Goal: Information Seeking & Learning: Learn about a topic

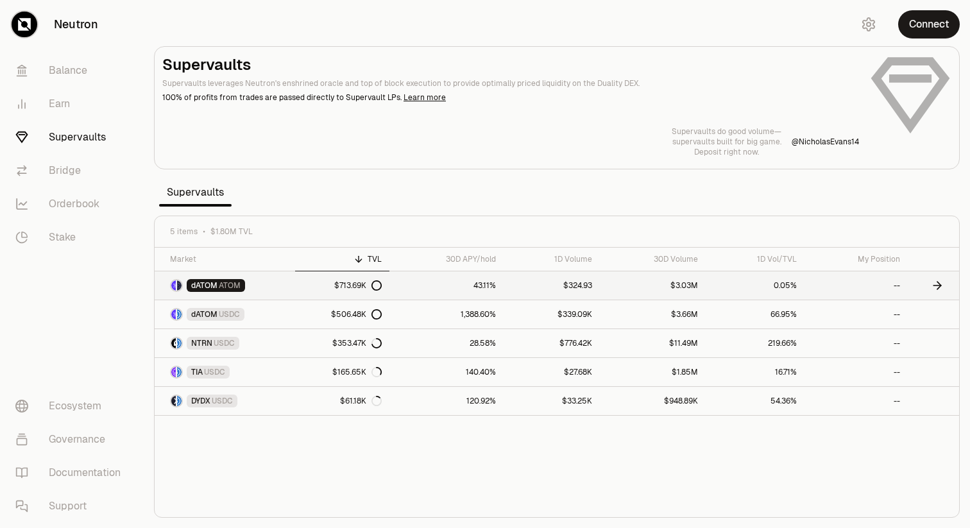
click at [287, 287] on link "dATOM ATOM" at bounding box center [225, 285] width 140 height 28
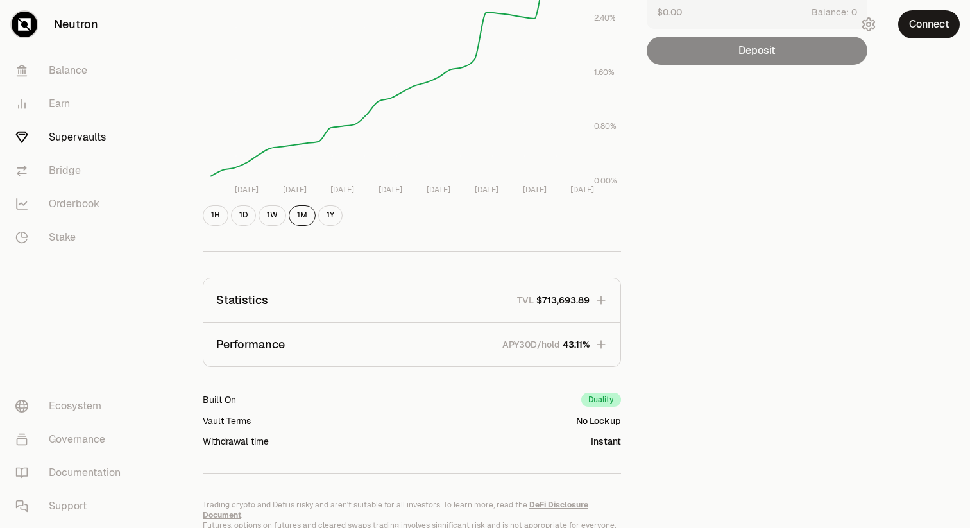
scroll to position [292, 0]
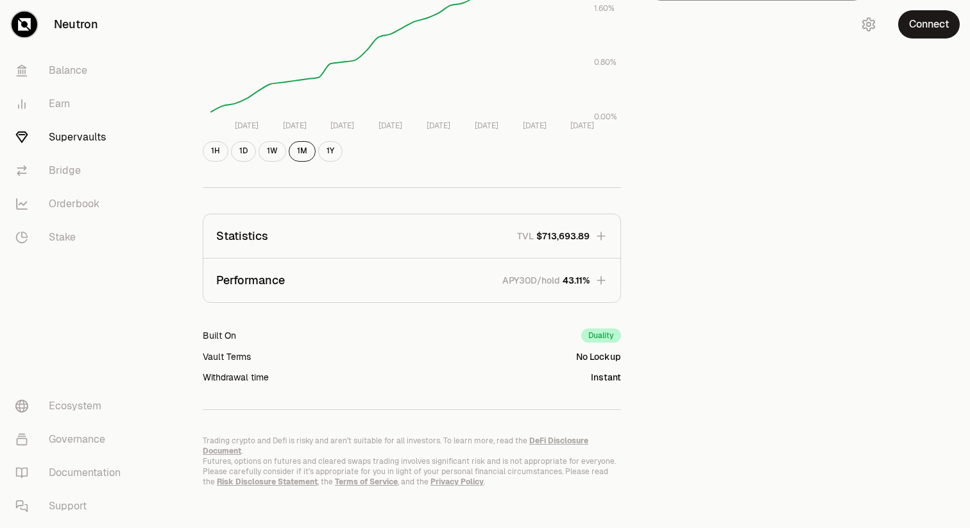
click at [219, 250] on button "Statistics TVL $713,693.89" at bounding box center [411, 236] width 417 height 44
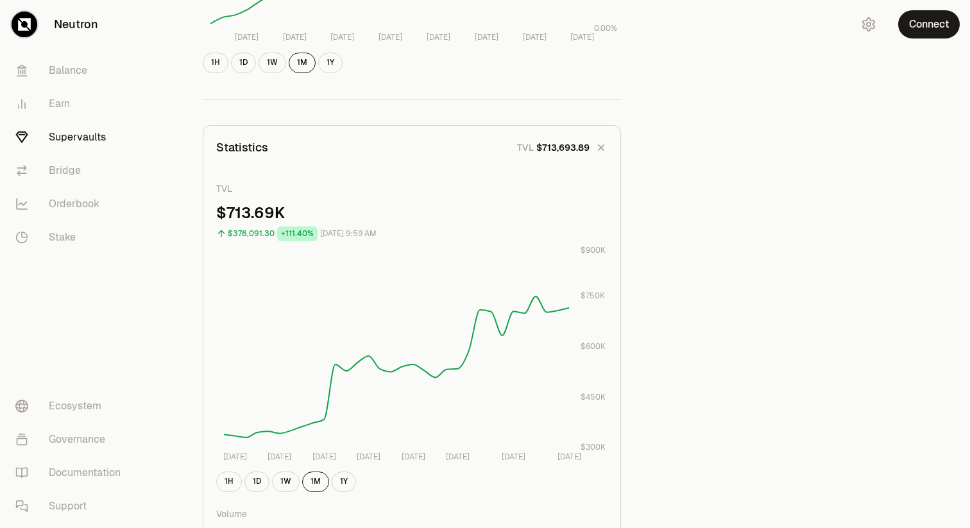
scroll to position [355, 0]
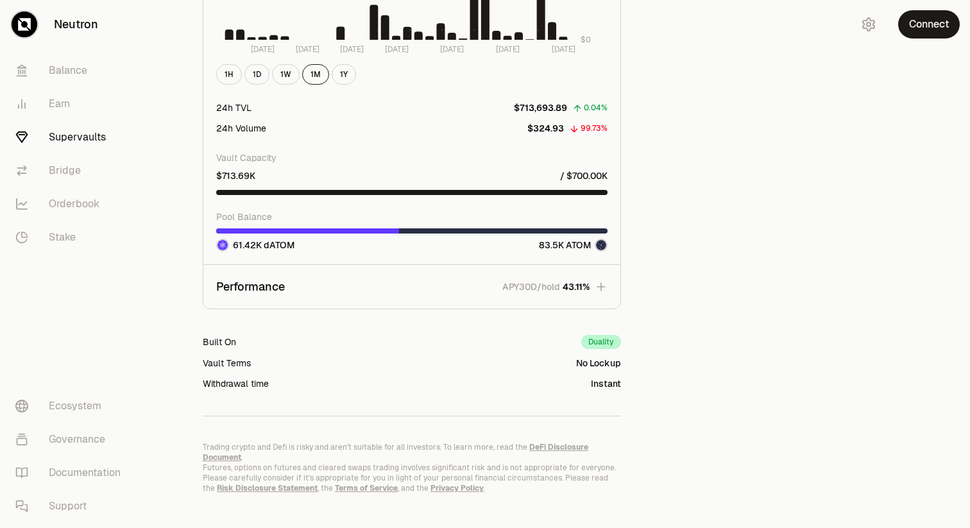
click at [263, 284] on p "Performance" at bounding box center [250, 287] width 69 height 18
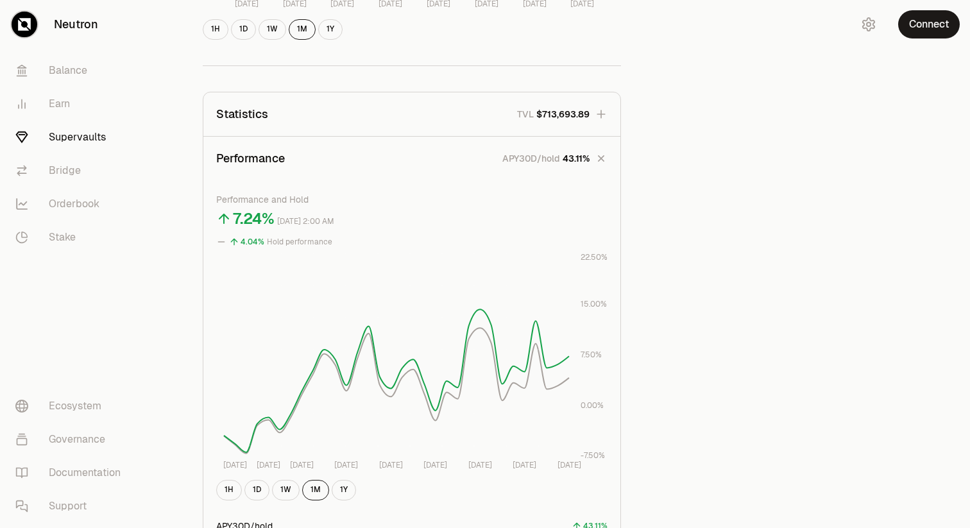
scroll to position [450, 0]
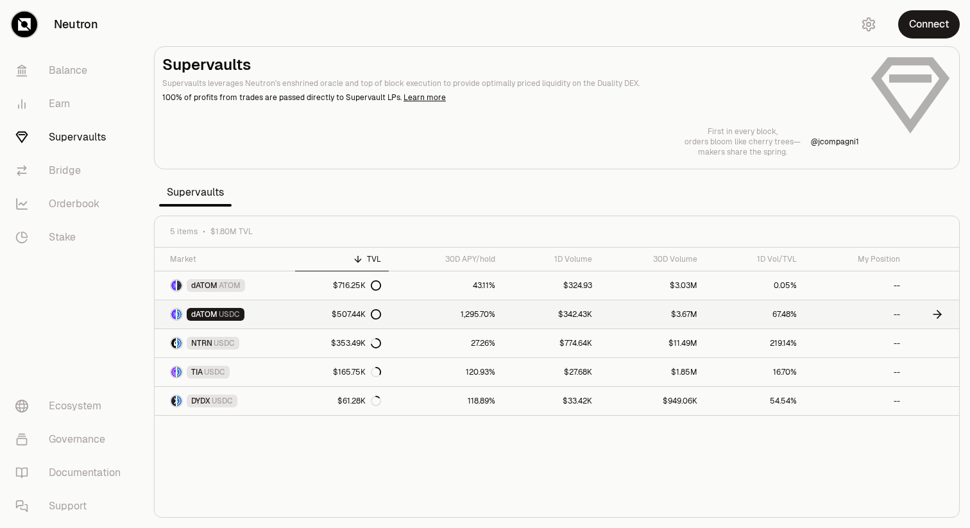
click at [264, 310] on link "dATOM USDC" at bounding box center [225, 314] width 140 height 28
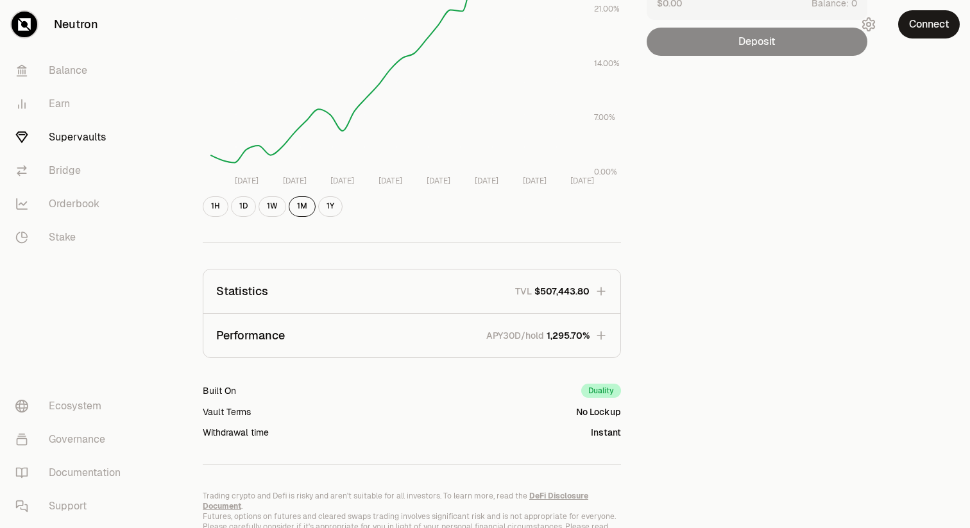
scroll to position [292, 0]
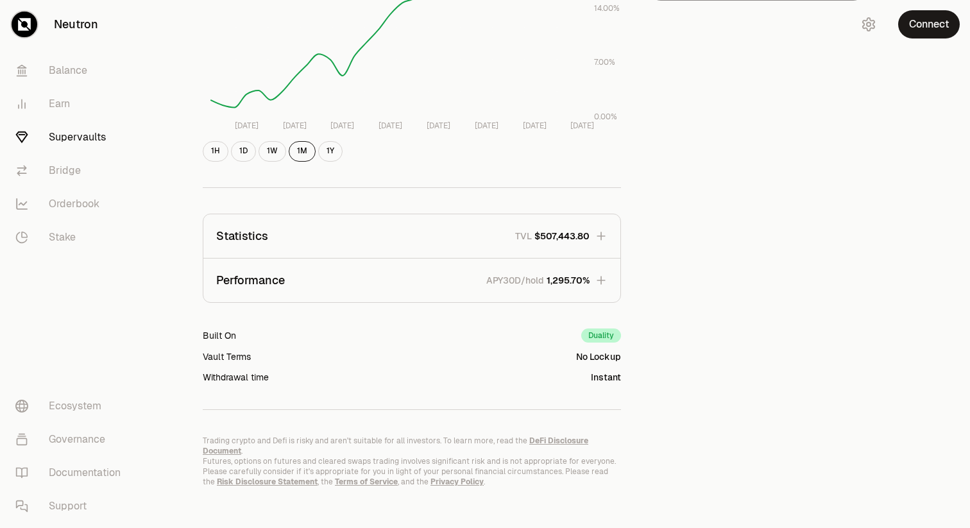
click at [334, 235] on button "Statistics TVL $507,443.80" at bounding box center [411, 236] width 417 height 44
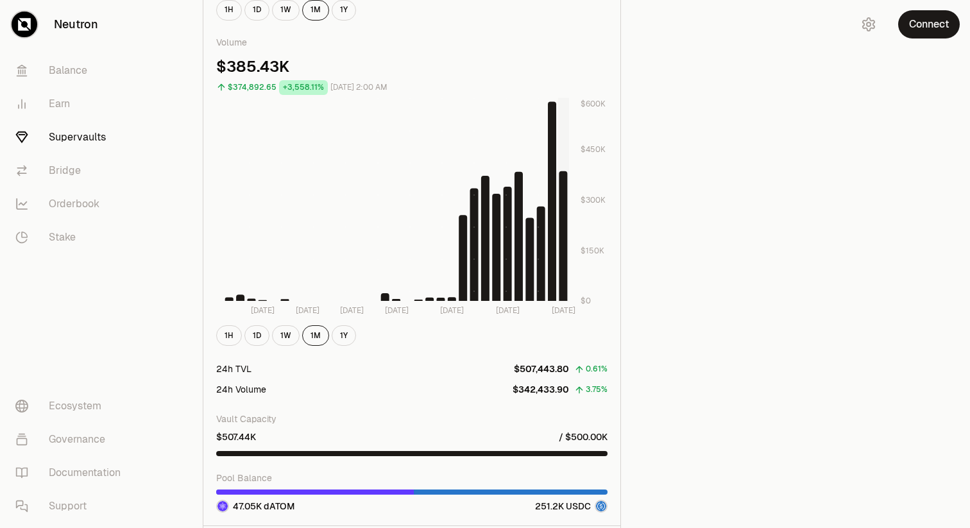
scroll to position [852, 0]
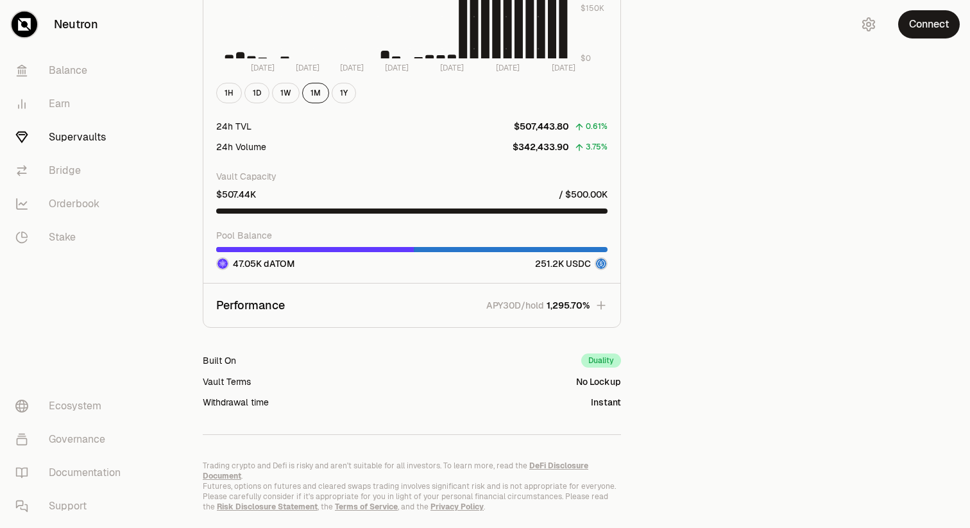
click at [426, 299] on button "Performance APY30D/hold 1,295.70%" at bounding box center [411, 306] width 417 height 44
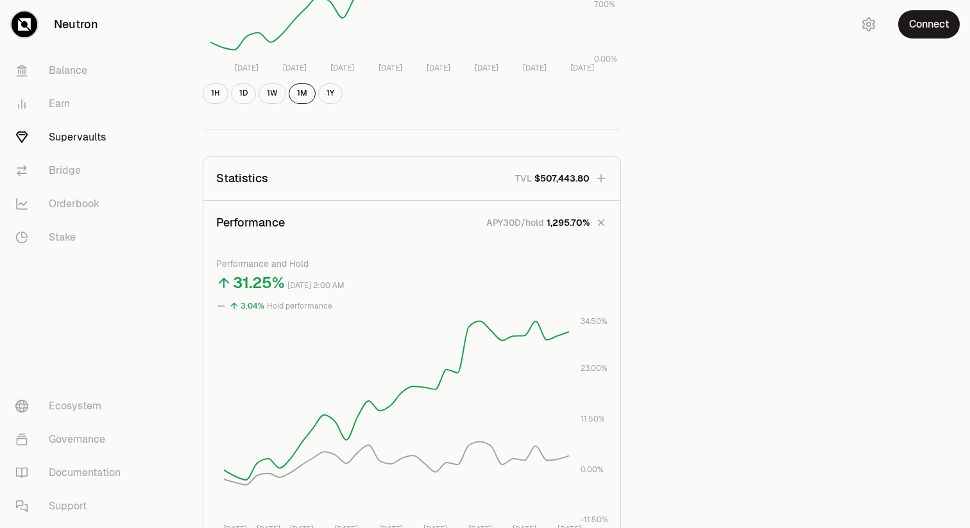
scroll to position [244, 0]
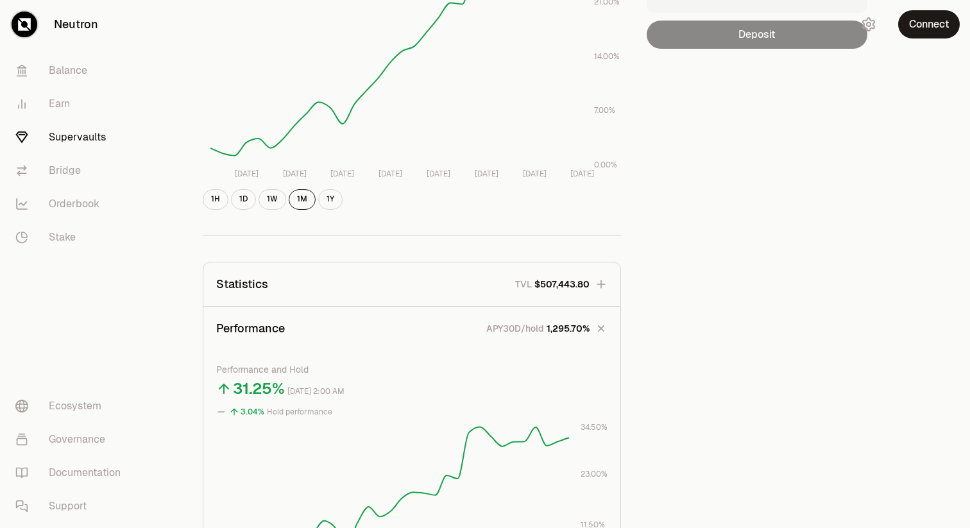
click at [399, 294] on button "Statistics TVL $507,443.80" at bounding box center [411, 284] width 417 height 44
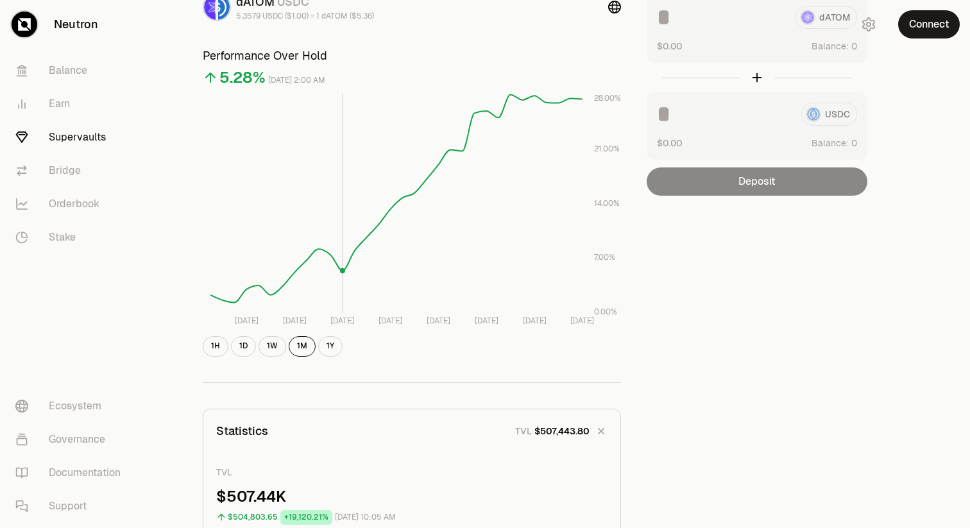
scroll to position [0, 0]
